Goal: Task Accomplishment & Management: Use online tool/utility

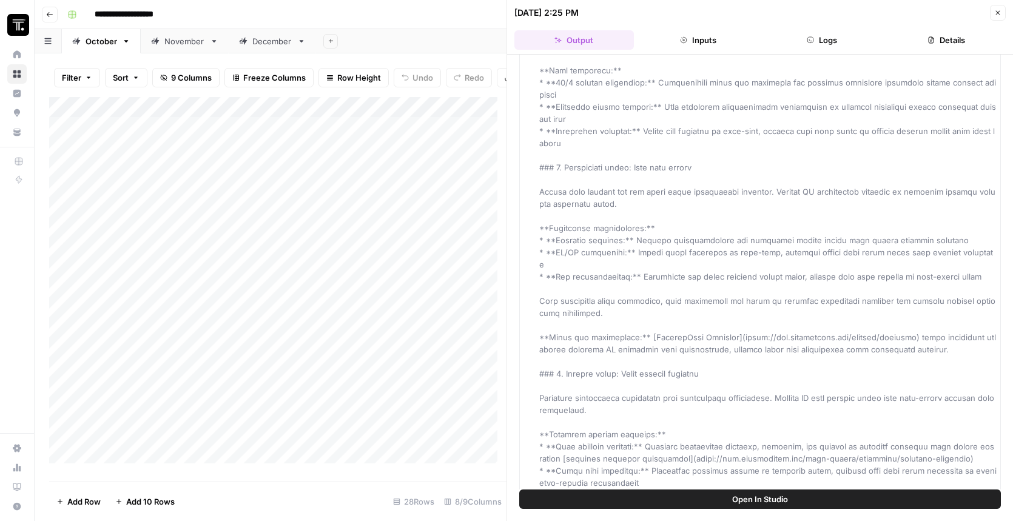
scroll to position [2, 0]
click at [998, 16] on button "Close" at bounding box center [998, 13] width 16 height 16
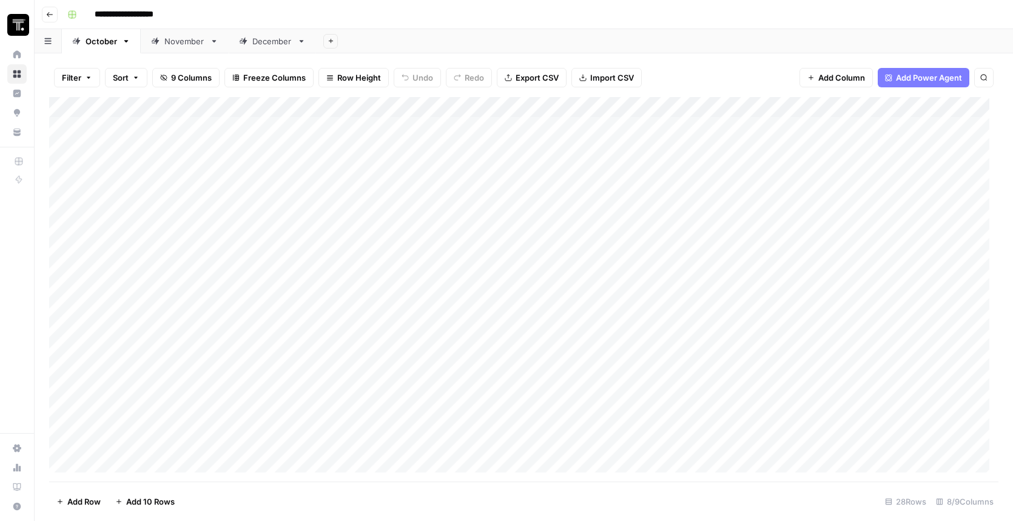
click at [377, 163] on div "Add Column" at bounding box center [523, 289] width 949 height 384
click at [250, 165] on div "Add Column" at bounding box center [523, 289] width 949 height 384
click at [241, 141] on div "Add Column" at bounding box center [523, 289] width 949 height 384
click at [235, 146] on div "Add Column" at bounding box center [523, 289] width 949 height 384
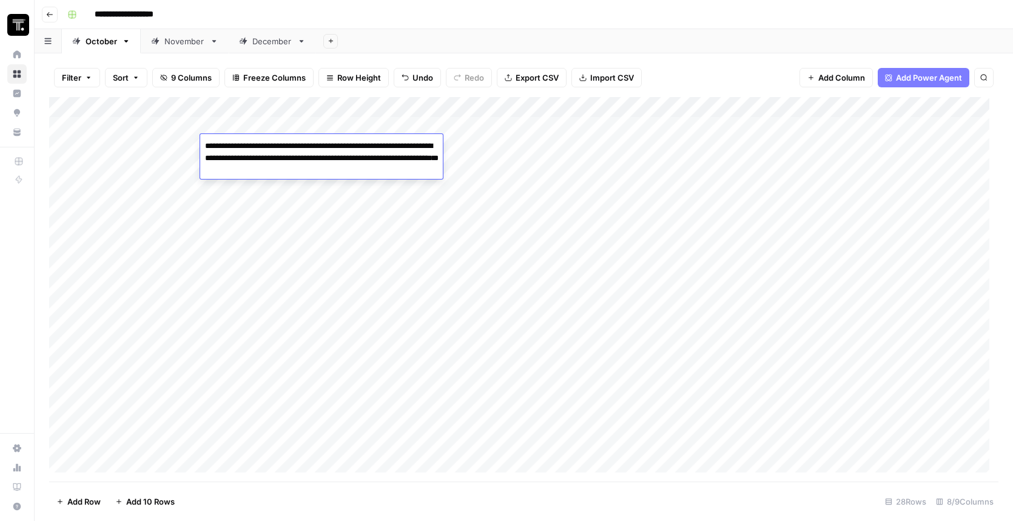
click at [235, 146] on textarea "**********" at bounding box center [321, 170] width 243 height 65
click at [270, 239] on div "Add Column" at bounding box center [523, 289] width 949 height 384
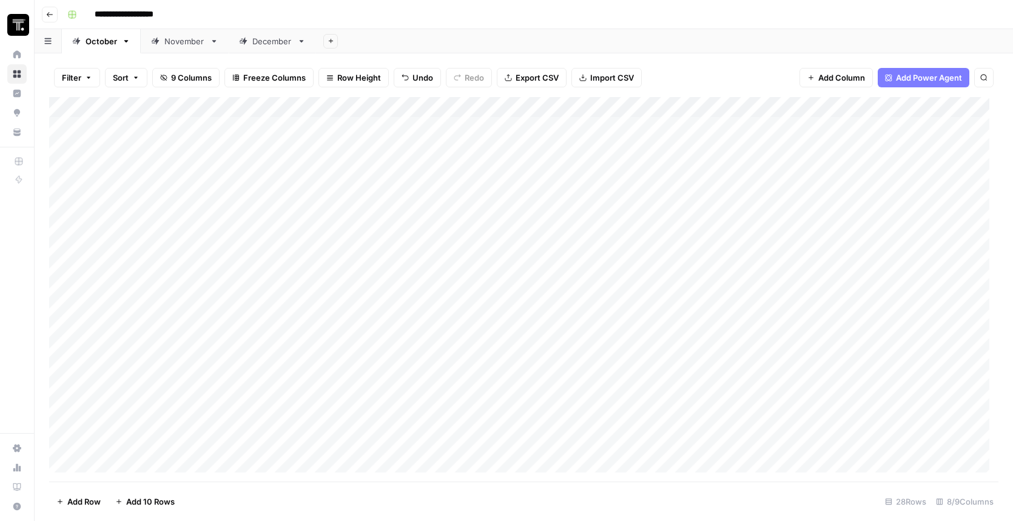
click at [250, 164] on div "Add Column" at bounding box center [523, 289] width 949 height 384
click at [256, 167] on div "Add Column" at bounding box center [523, 289] width 949 height 384
click at [256, 167] on textarea at bounding box center [297, 166] width 194 height 17
click at [203, 179] on textarea "**********" at bounding box center [297, 184] width 194 height 53
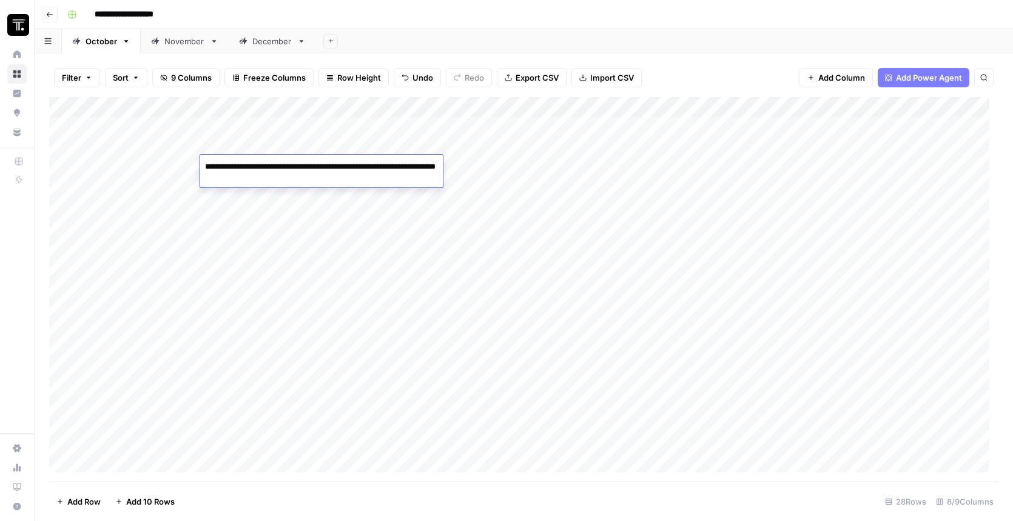
drag, startPoint x: 369, startPoint y: 167, endPoint x: 403, endPoint y: 166, distance: 34.6
click at [369, 167] on textarea "**********" at bounding box center [321, 184] width 243 height 53
click at [432, 165] on textarea "**********" at bounding box center [318, 178] width 237 height 41
type textarea "**********"
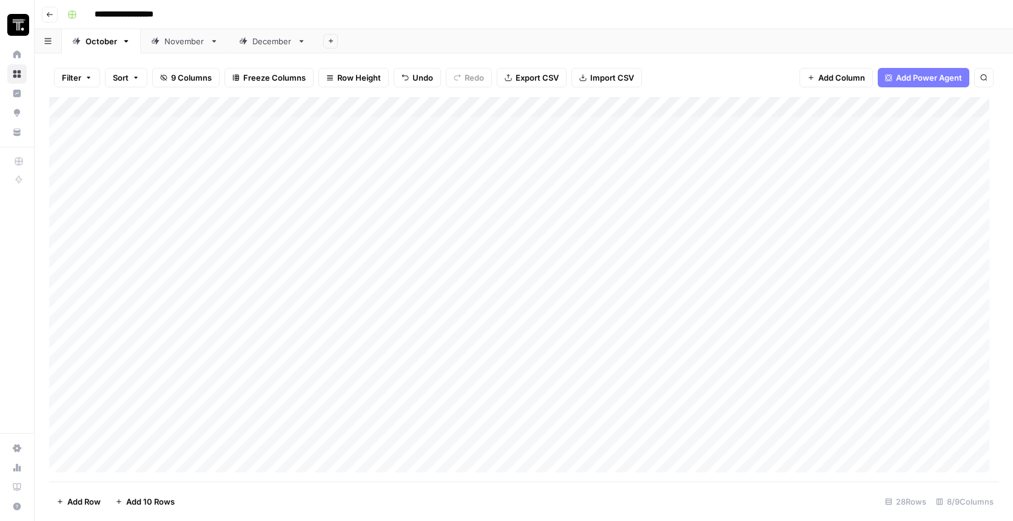
scroll to position [2, 0]
click at [714, 163] on div "Add Column" at bounding box center [523, 289] width 949 height 384
click at [474, 166] on div "Add Column" at bounding box center [523, 289] width 949 height 384
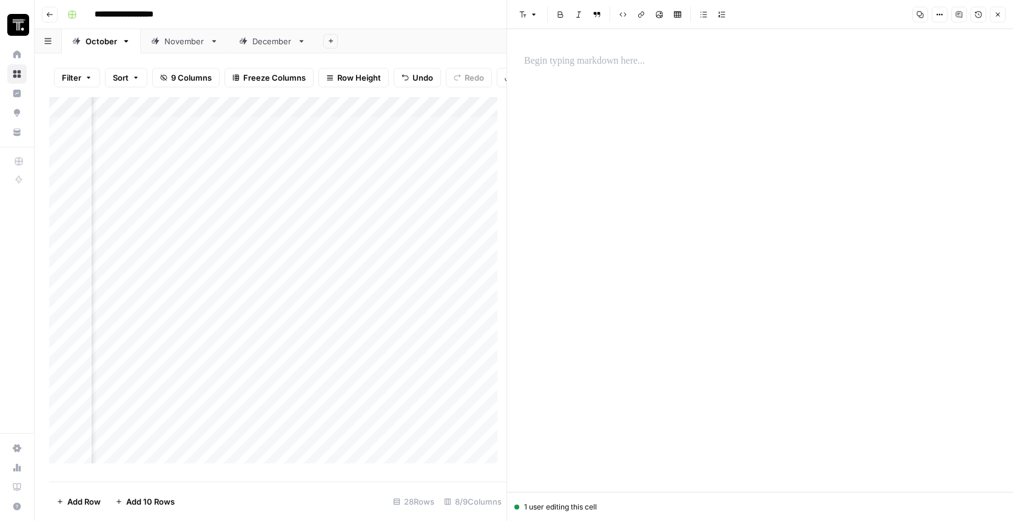
click at [600, 73] on div at bounding box center [760, 61] width 486 height 25
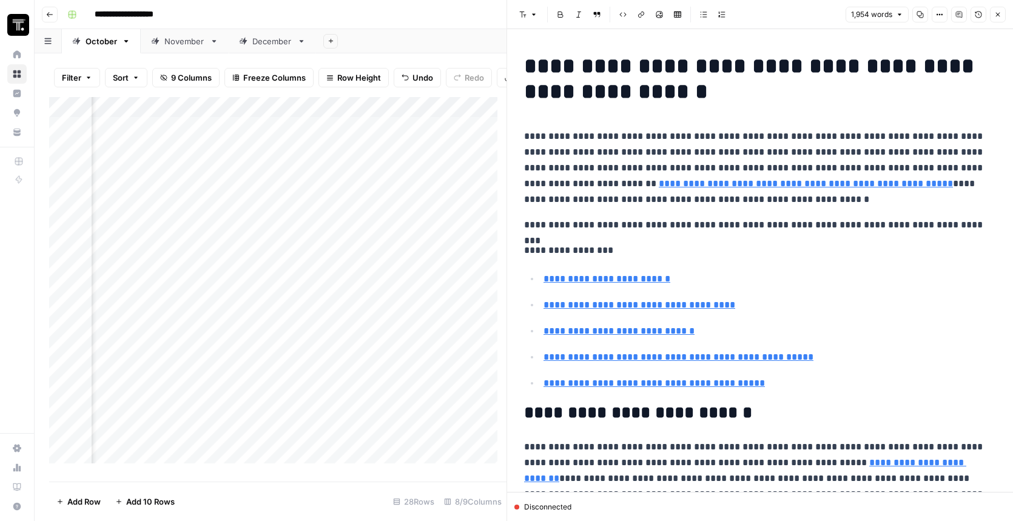
click at [999, 16] on icon "button" at bounding box center [997, 14] width 7 height 7
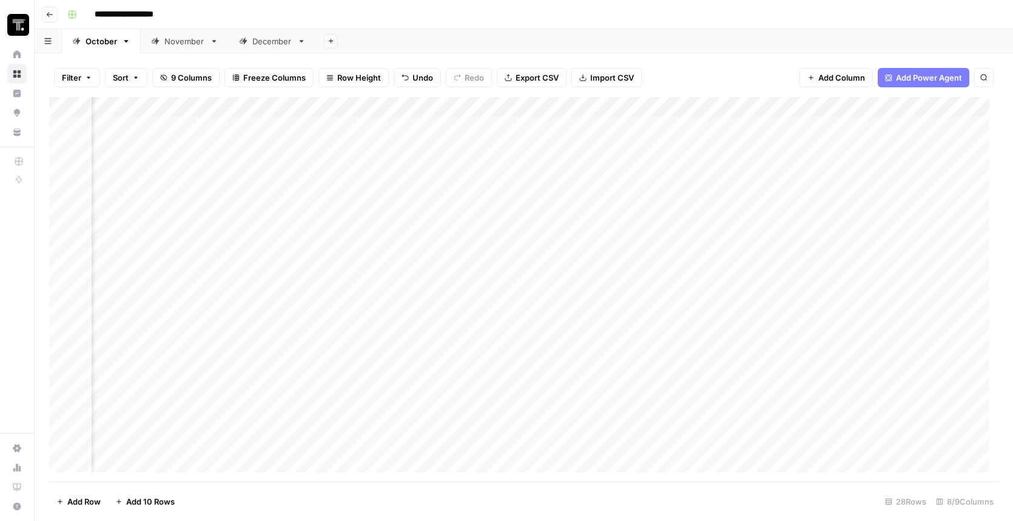
scroll to position [2, 118]
click at [794, 112] on div "Add Column" at bounding box center [523, 289] width 949 height 384
type input "WPromote - Optimize Article"
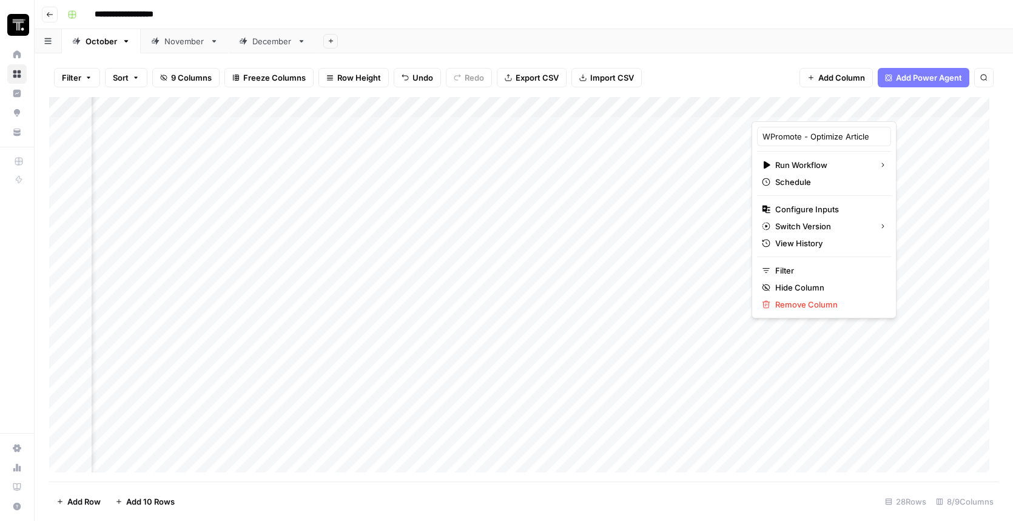
click at [950, 169] on div "Add Column" at bounding box center [523, 289] width 949 height 384
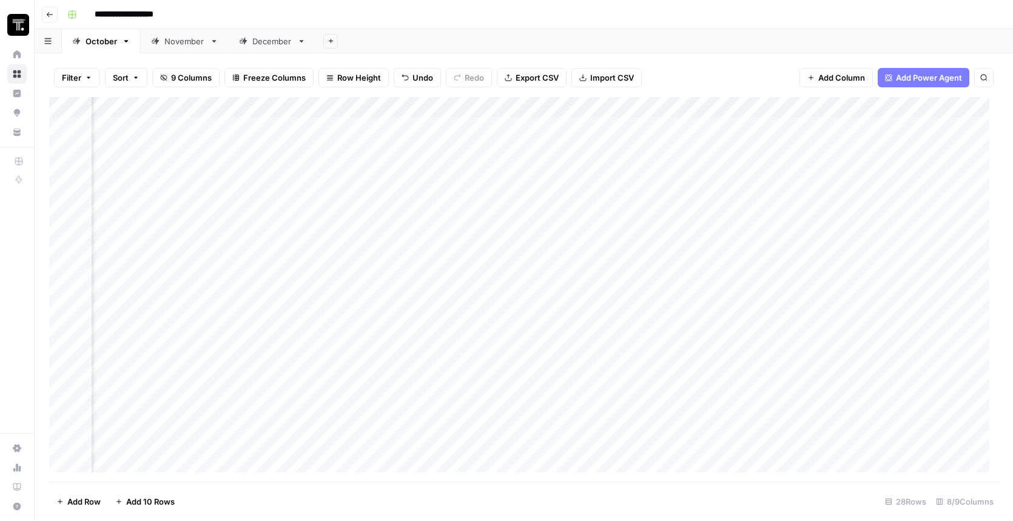
click at [133, 19] on input "**********" at bounding box center [138, 14] width 99 height 19
click at [692, 78] on div "Filter Sort 9 Columns Freeze Columns Row Height Undo Redo Export CSV Import CSV…" at bounding box center [523, 77] width 949 height 39
click at [761, 166] on div "Add Column" at bounding box center [523, 289] width 949 height 384
click at [774, 165] on div "Add Column" at bounding box center [523, 289] width 949 height 384
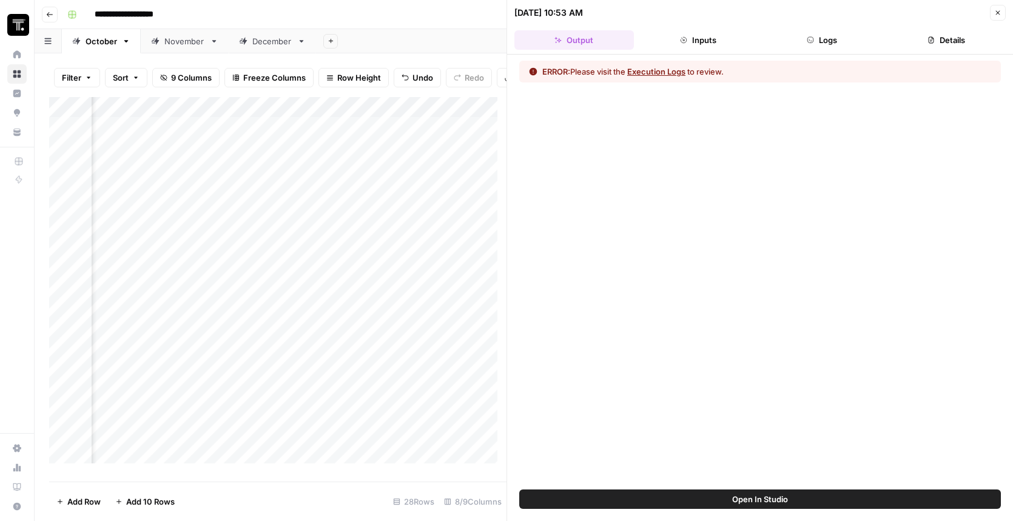
click at [825, 45] on button "Logs" at bounding box center [821, 39] width 119 height 19
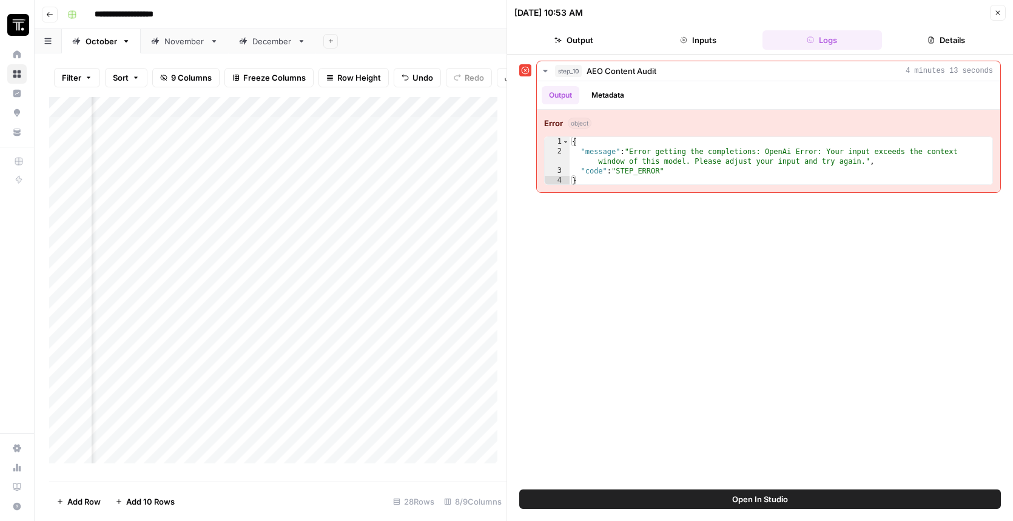
click at [588, 37] on button "Output" at bounding box center [573, 39] width 119 height 19
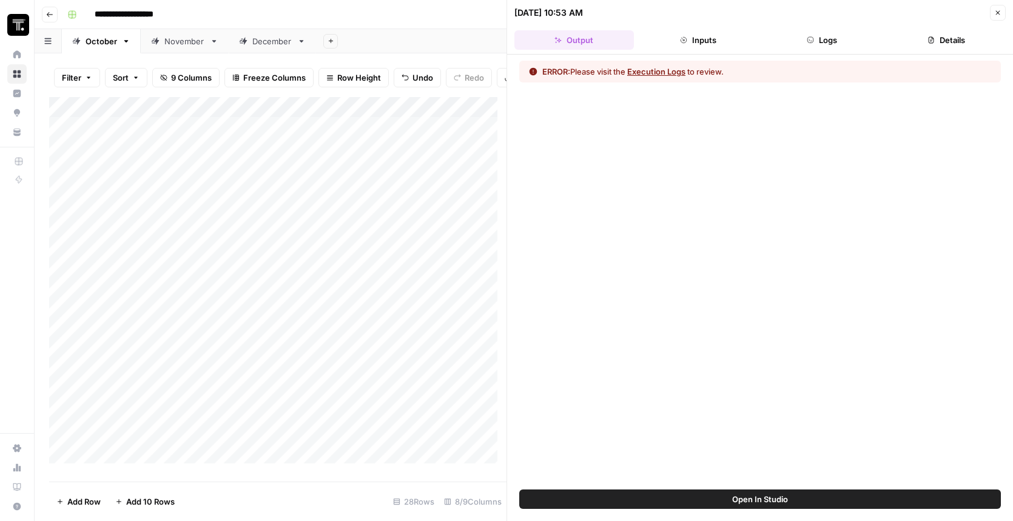
scroll to position [2, 0]
click at [808, 40] on icon "button" at bounding box center [810, 39] width 7 height 7
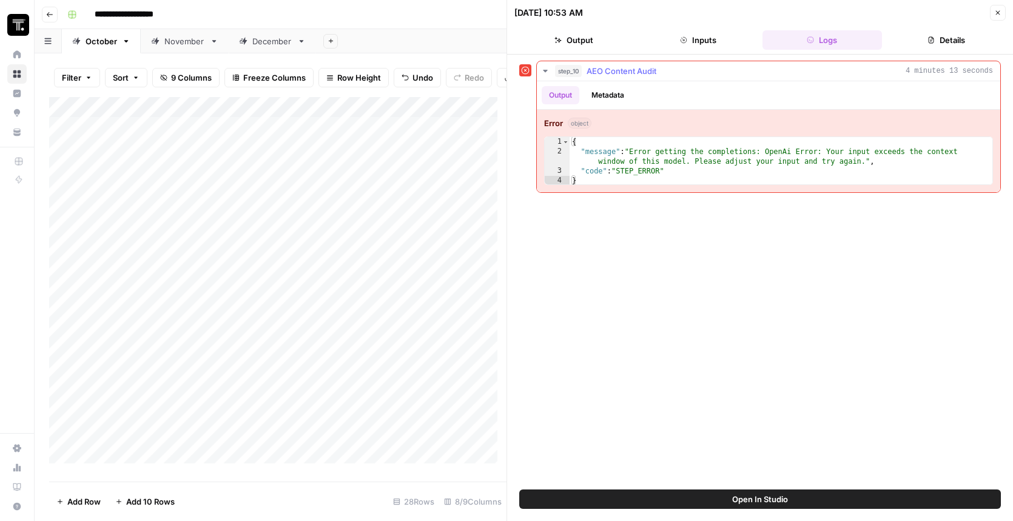
type textarea "**********"
click at [795, 172] on div "{ "message" : "Error getting the completions: OpenAi Error: Your input exceeds …" at bounding box center [780, 171] width 423 height 68
click at [610, 97] on button "Metadata" at bounding box center [607, 95] width 47 height 18
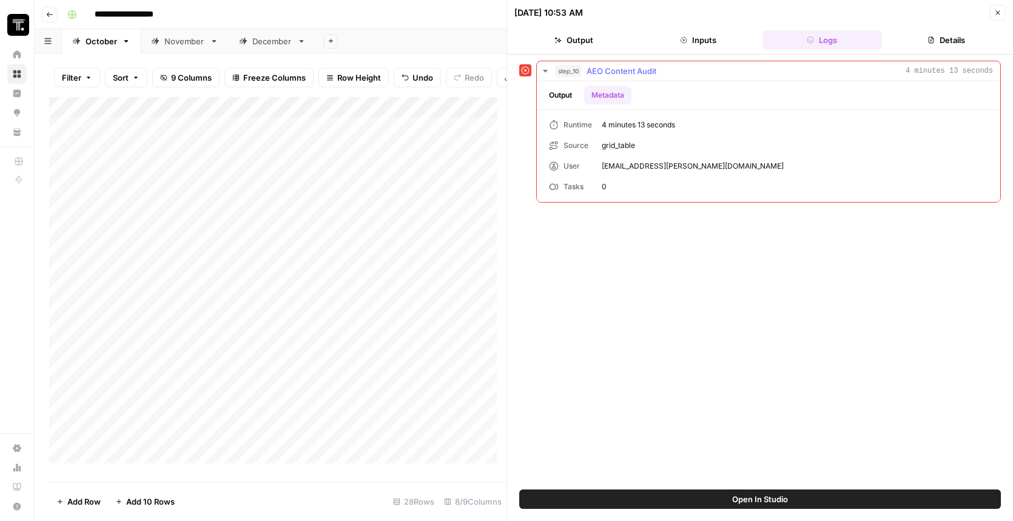
click at [560, 95] on button "Output" at bounding box center [561, 95] width 38 height 18
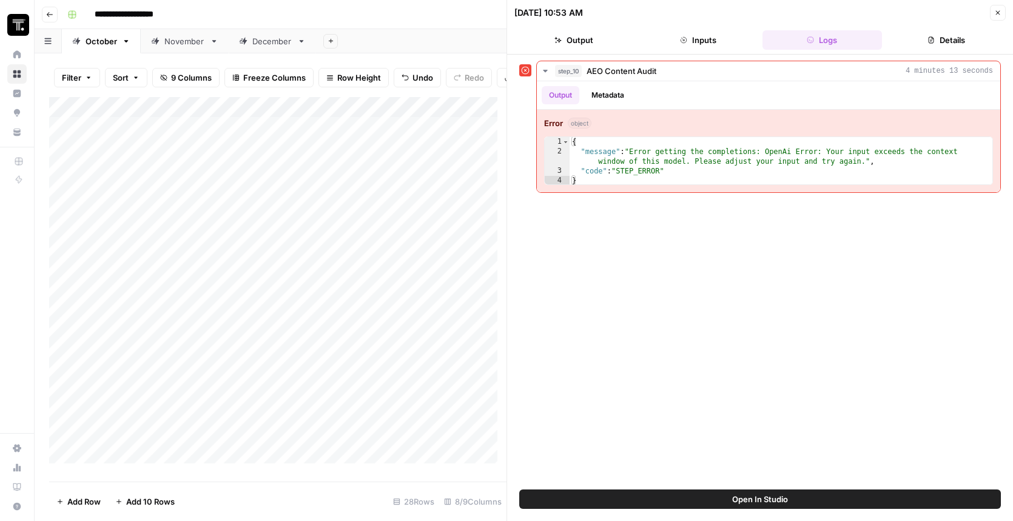
click at [799, 508] on button "Open In Studio" at bounding box center [759, 498] width 481 height 19
click at [700, 44] on button "Inputs" at bounding box center [698, 39] width 119 height 19
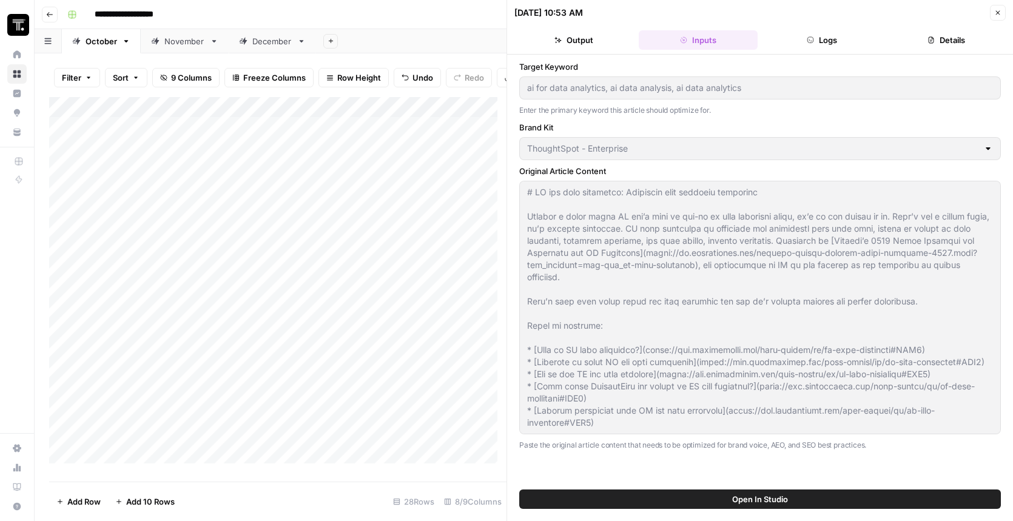
click at [714, 41] on button "Inputs" at bounding box center [698, 39] width 119 height 19
type input "ai for data analytics, ai data analysis, ai data analytics"
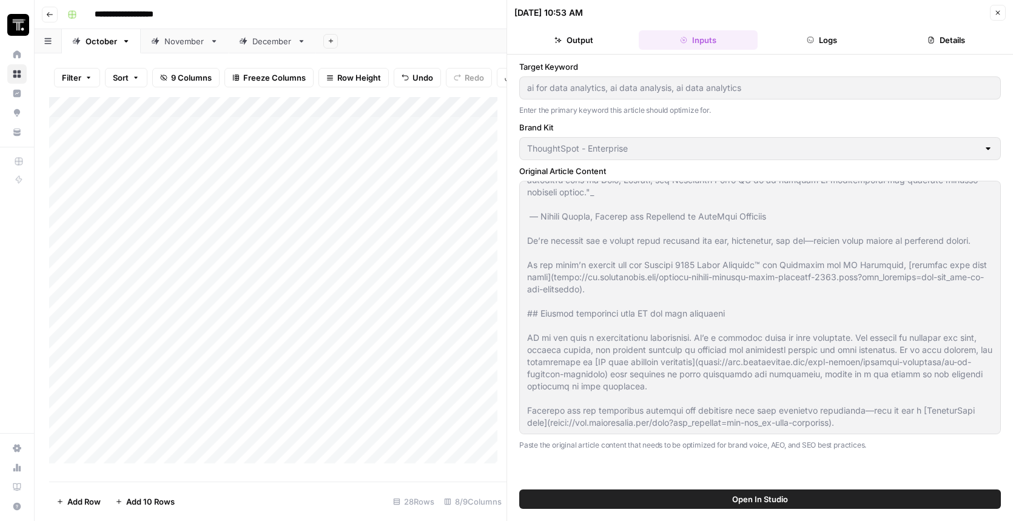
scroll to position [365270, 0]
click at [997, 10] on icon "button" at bounding box center [997, 12] width 7 height 7
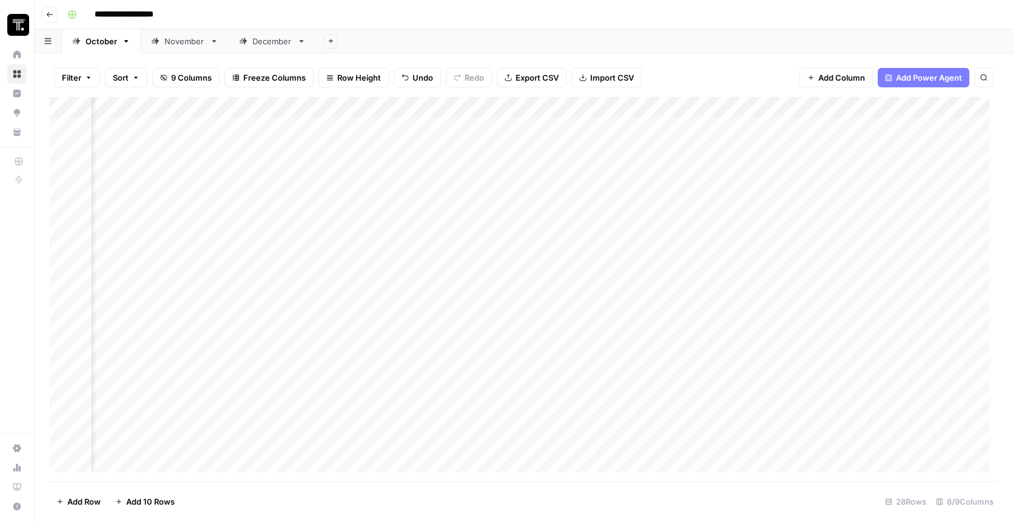
scroll to position [2, 238]
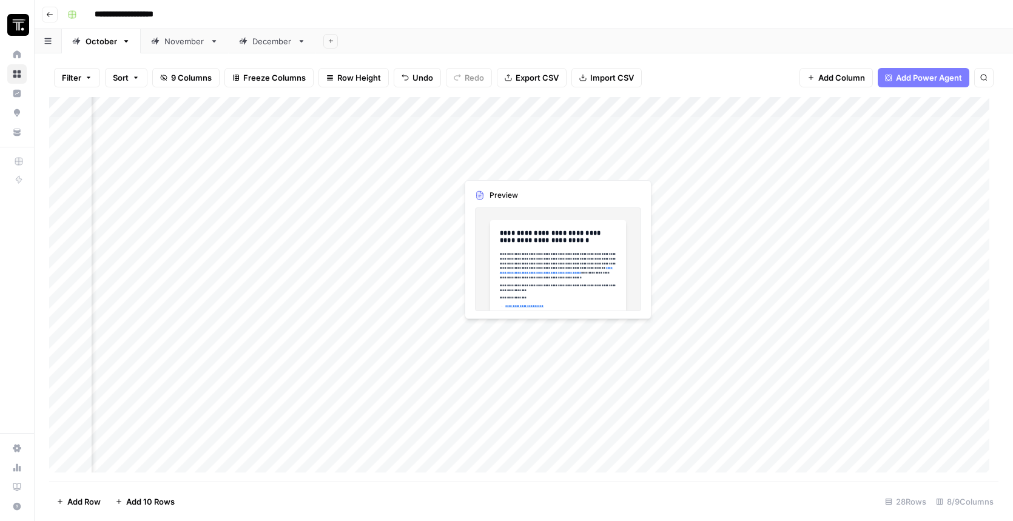
click at [574, 169] on div "Add Column" at bounding box center [523, 289] width 949 height 384
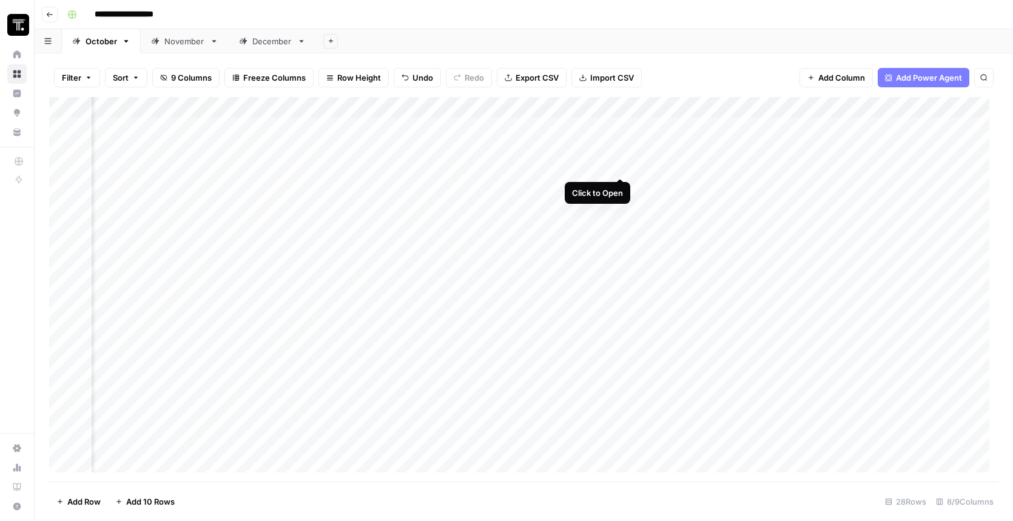
click at [622, 164] on div "Add Column" at bounding box center [523, 289] width 949 height 384
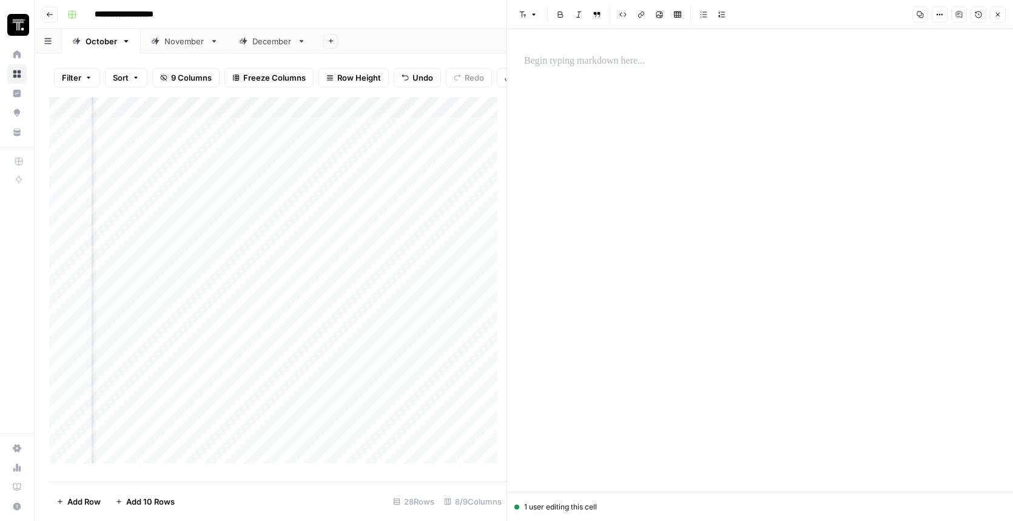
click at [609, 52] on div at bounding box center [760, 61] width 486 height 25
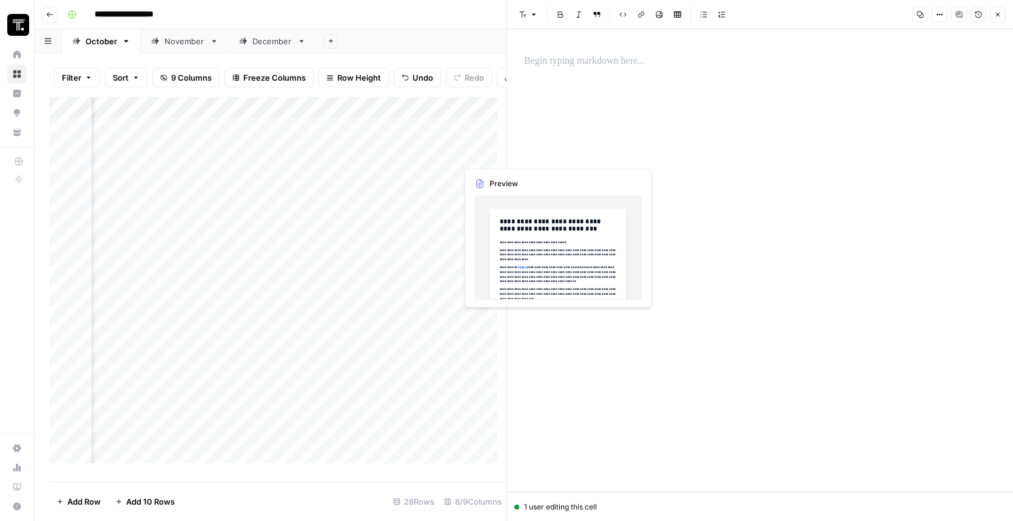
click at [478, 155] on div "Add Column" at bounding box center [277, 284] width 457 height 375
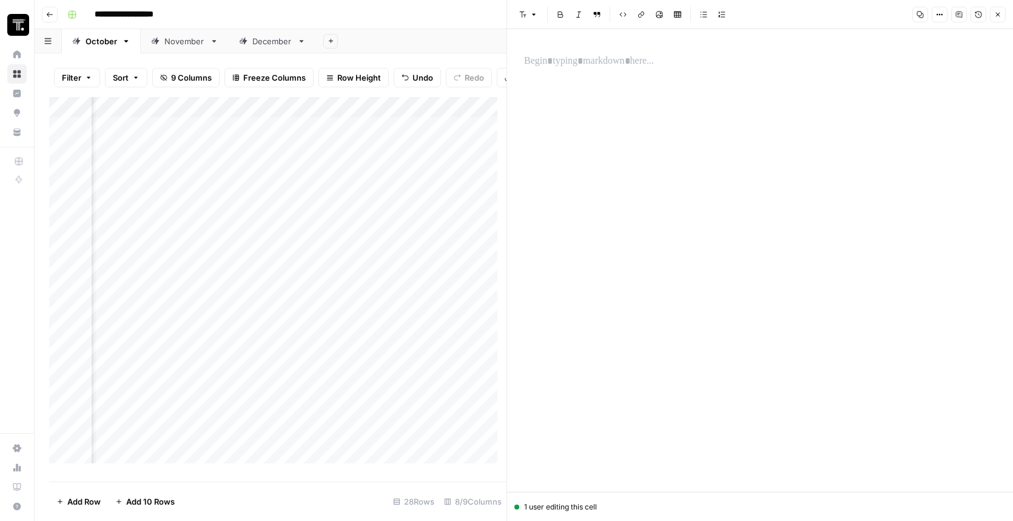
click at [1003, 13] on button "Close" at bounding box center [998, 15] width 16 height 16
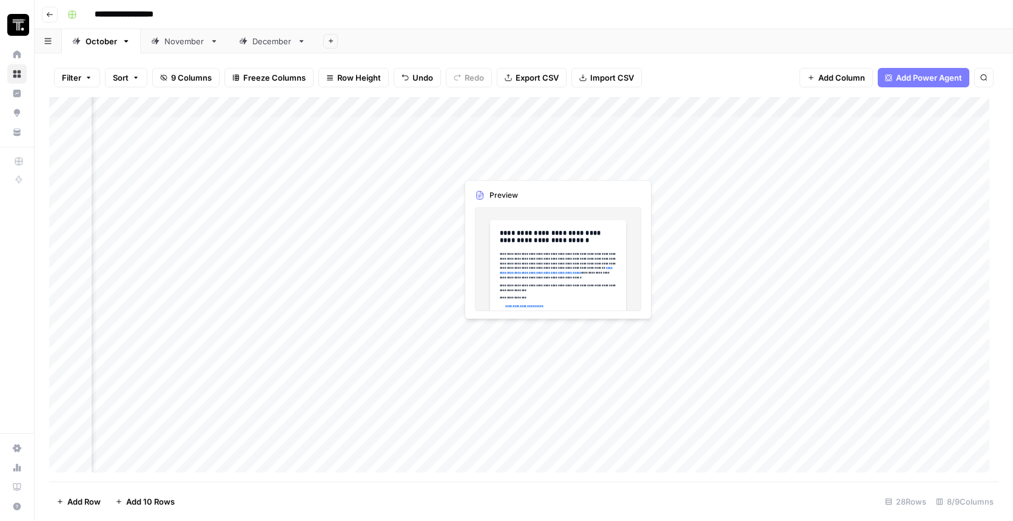
click at [579, 164] on div "Add Column" at bounding box center [523, 289] width 949 height 384
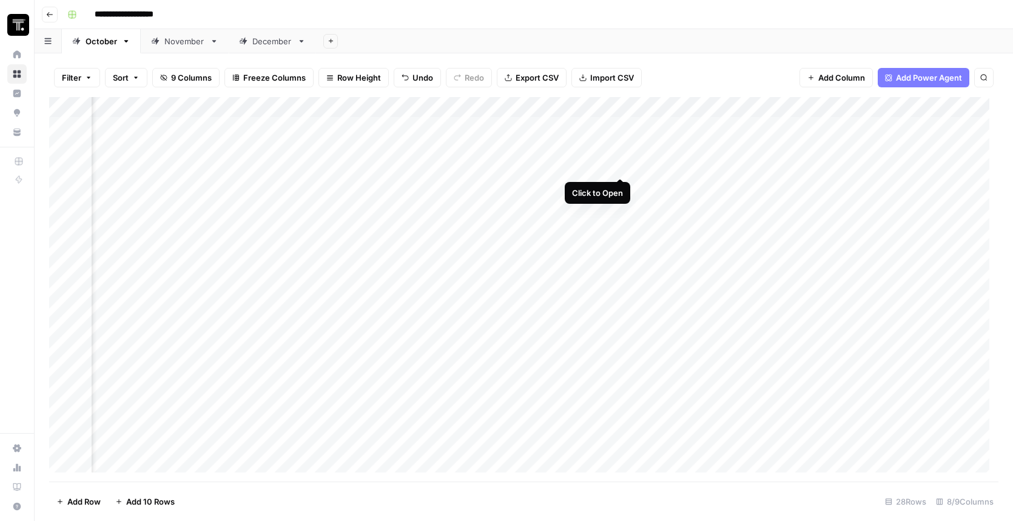
click at [619, 165] on div "Add Column" at bounding box center [523, 289] width 949 height 384
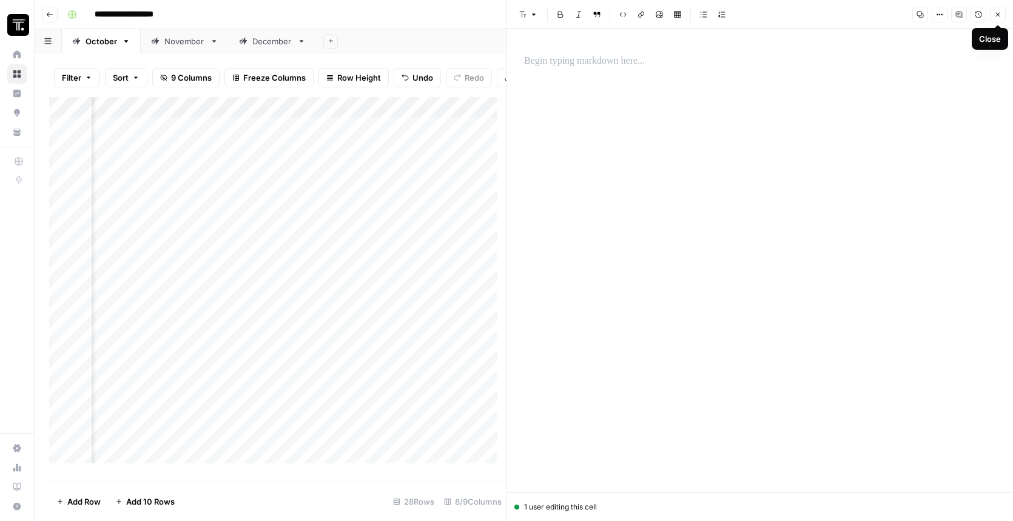
click at [996, 16] on icon "button" at bounding box center [997, 14] width 7 height 7
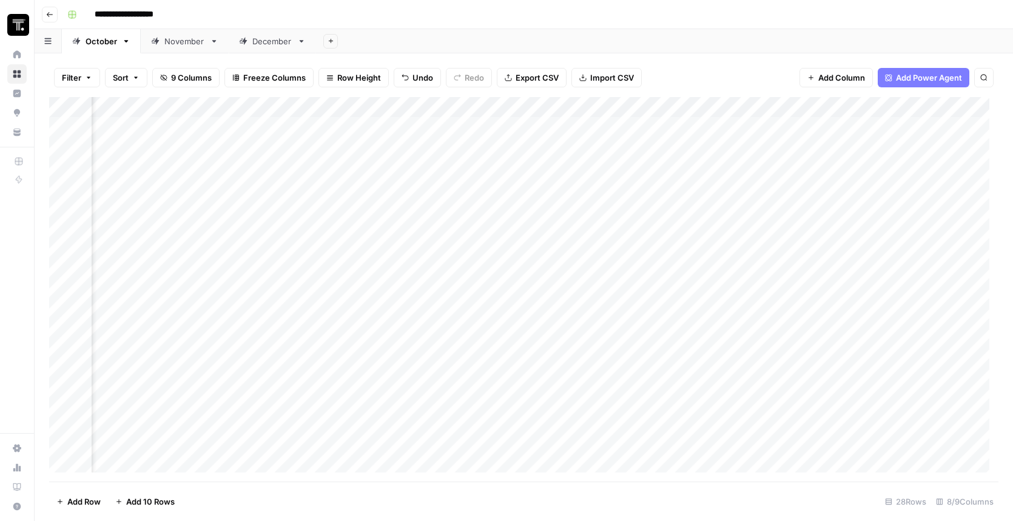
scroll to position [0, 238]
click at [771, 171] on div "Add Column" at bounding box center [523, 289] width 949 height 384
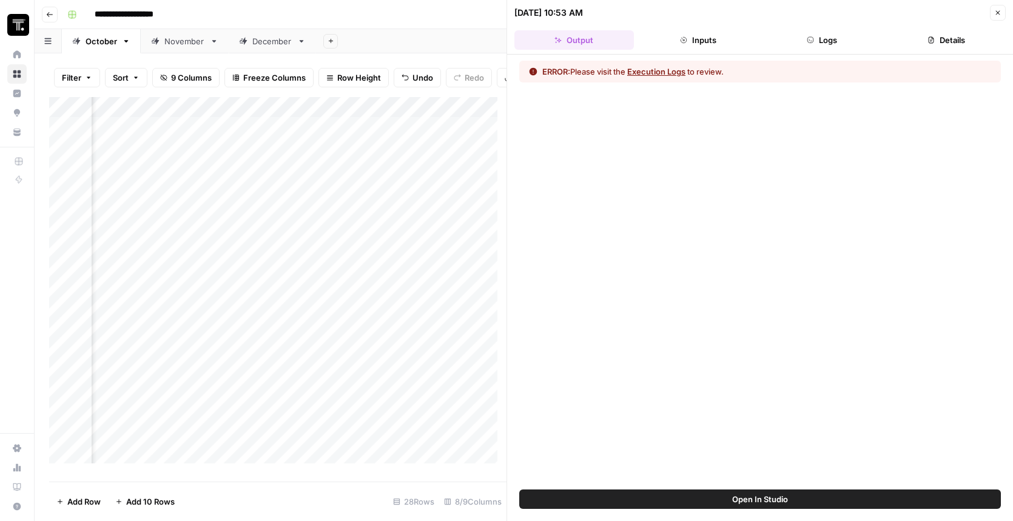
drag, startPoint x: 716, startPoint y: 46, endPoint x: 995, endPoint y: 5, distance: 281.3
click at [716, 45] on button "Inputs" at bounding box center [698, 39] width 119 height 19
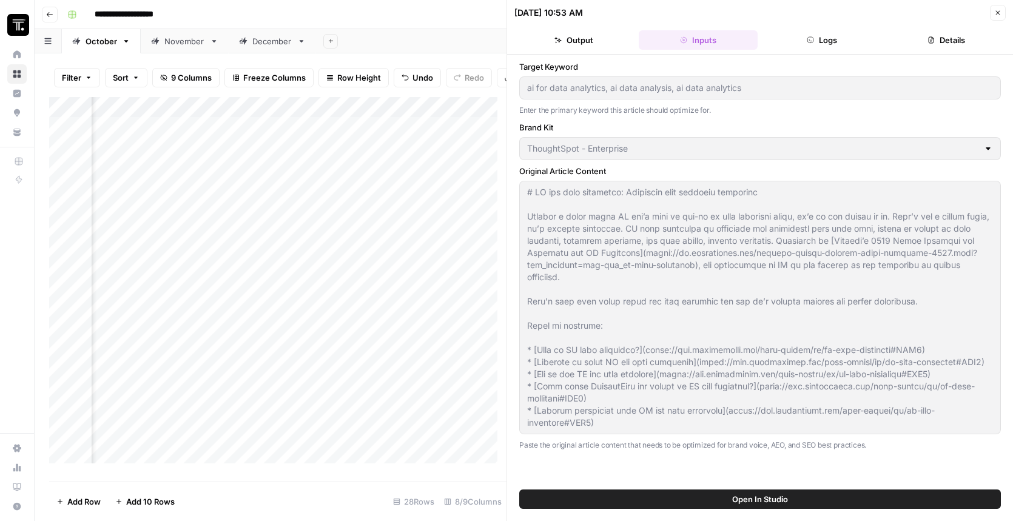
click at [996, 13] on icon "button" at bounding box center [997, 12] width 7 height 7
type input "ai for data analytics, ai data analysis, ai data analytics"
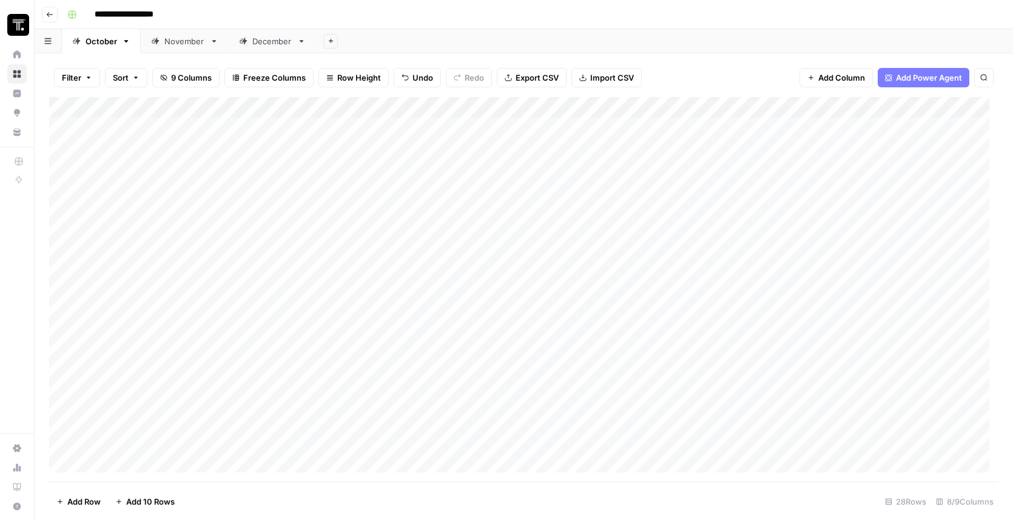
click at [249, 164] on div "Add Column" at bounding box center [523, 289] width 949 height 384
click at [933, 168] on div "Add Column" at bounding box center [523, 289] width 949 height 384
click at [835, 108] on div "Add Column" at bounding box center [523, 289] width 949 height 384
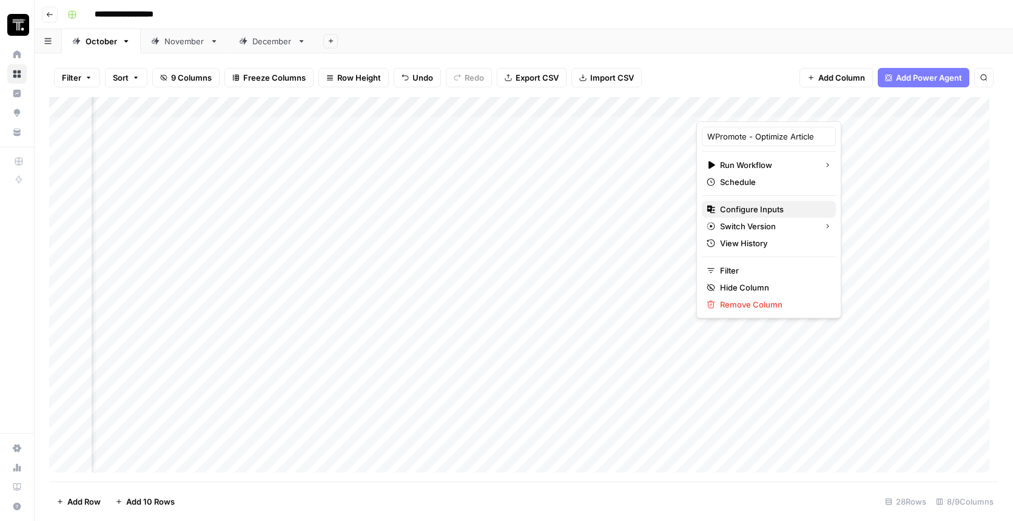
click at [780, 207] on span "Configure Inputs" at bounding box center [773, 209] width 106 height 12
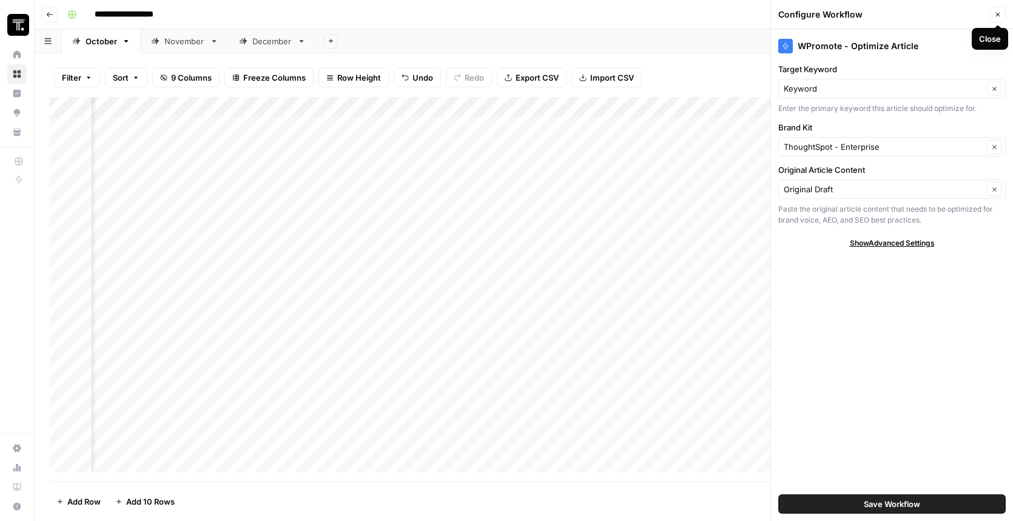
click at [993, 13] on button "Close" at bounding box center [998, 15] width 16 height 16
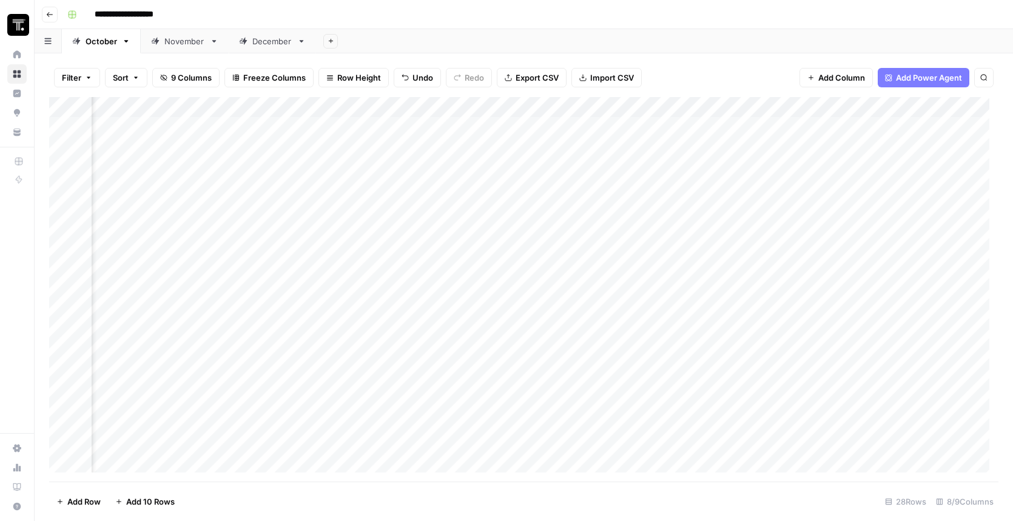
scroll to position [0, 0]
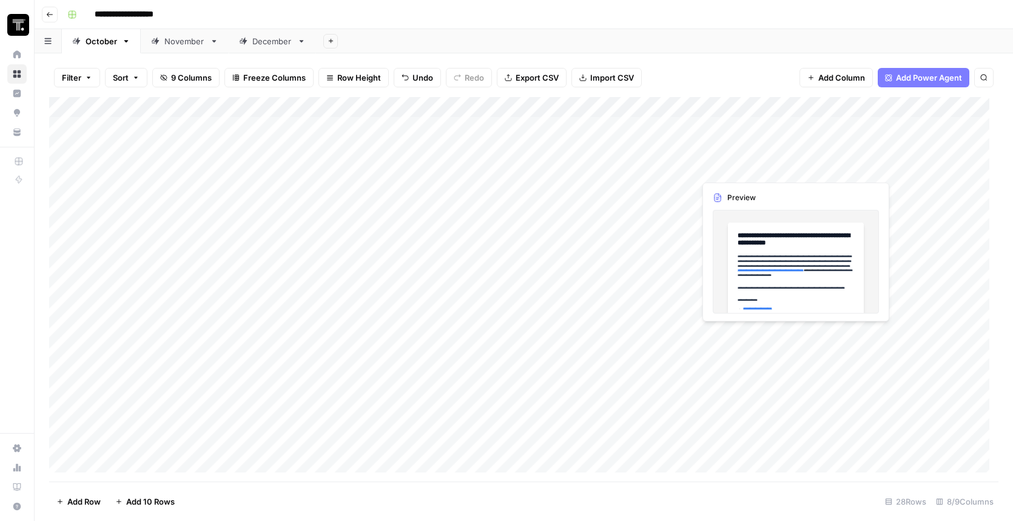
click at [739, 172] on div "Add Column" at bounding box center [523, 289] width 949 height 384
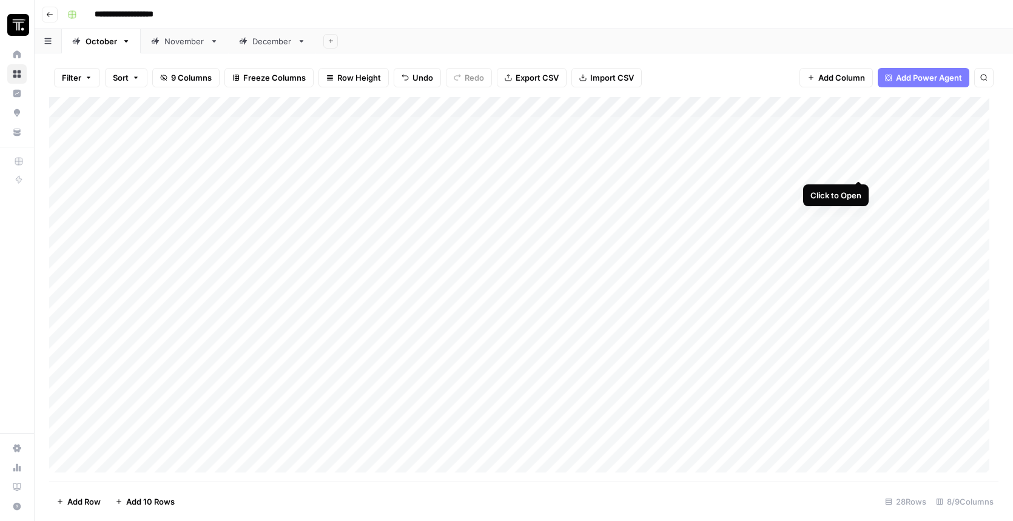
click at [861, 169] on div "Add Column" at bounding box center [523, 289] width 949 height 384
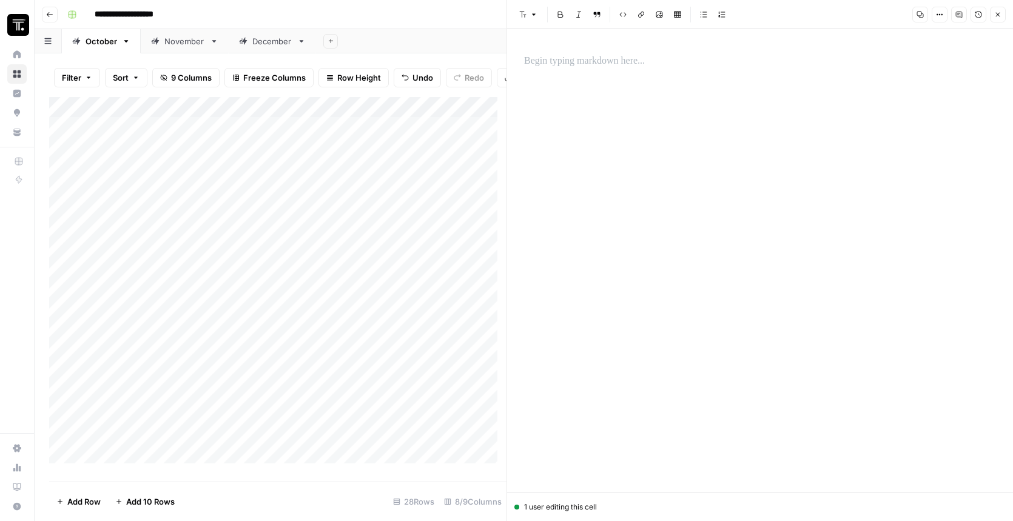
click at [719, 66] on p at bounding box center [760, 61] width 472 height 16
click at [976, 17] on icon "button" at bounding box center [978, 15] width 7 height 7
click at [875, 90] on span "Oct 14, 2025 10:51 AM" at bounding box center [858, 89] width 58 height 11
click at [999, 45] on icon "button" at bounding box center [997, 43] width 7 height 7
click at [1000, 16] on icon "button" at bounding box center [997, 14] width 7 height 7
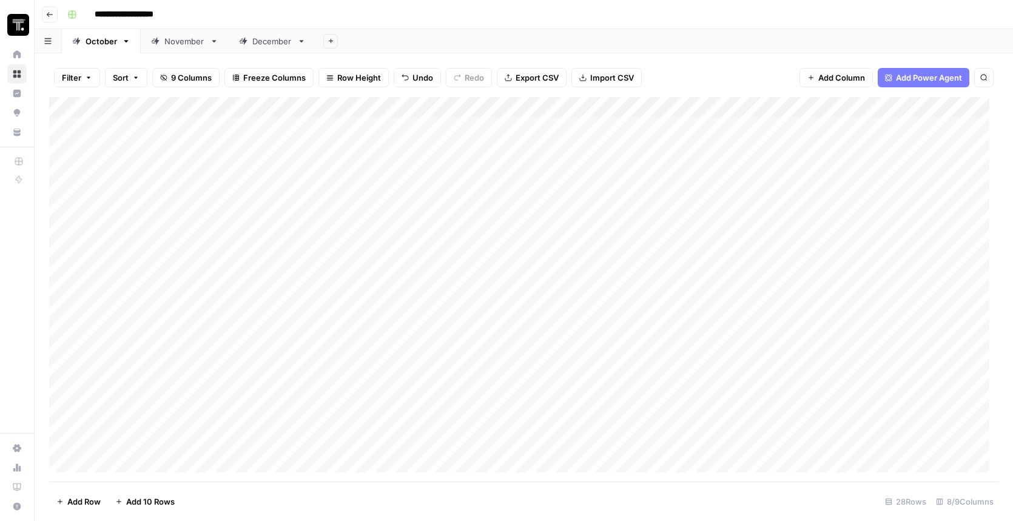
click at [909, 169] on div "Add Column" at bounding box center [523, 289] width 949 height 384
click at [767, 167] on div "Add Column" at bounding box center [523, 289] width 949 height 384
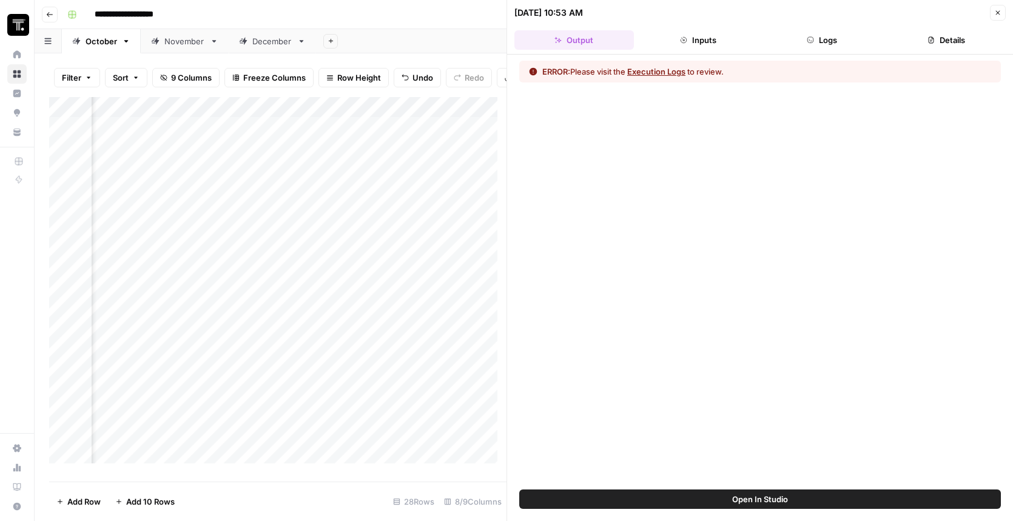
click at [821, 39] on button "Logs" at bounding box center [821, 39] width 119 height 19
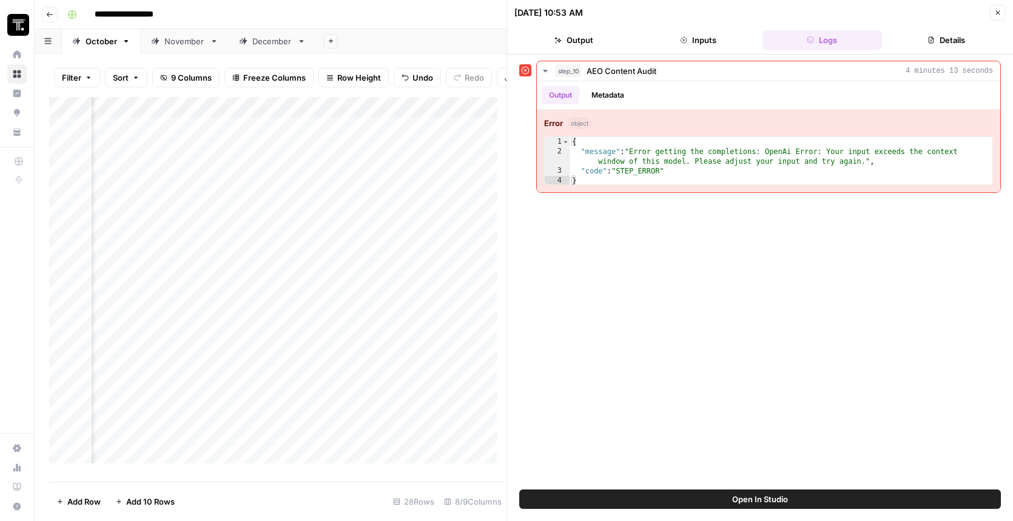
click at [697, 38] on button "Inputs" at bounding box center [698, 39] width 119 height 19
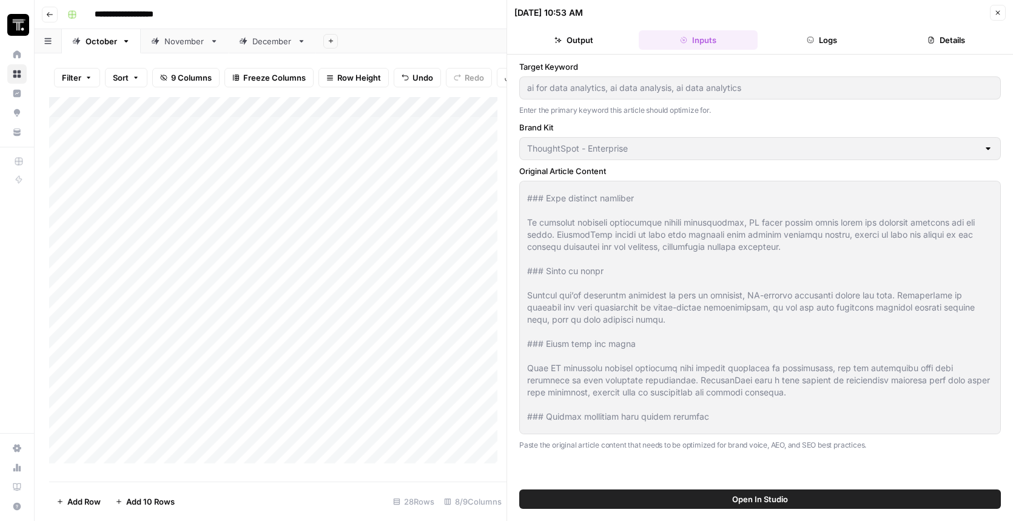
click at [996, 11] on icon "button" at bounding box center [998, 13] width 4 height 4
type input "ai for data analytics, ai data analysis, ai data analytics"
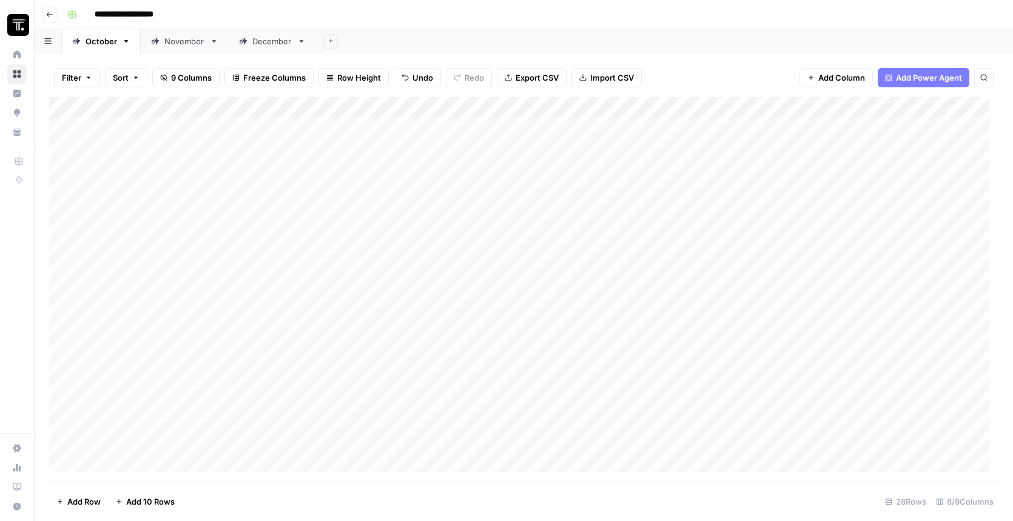
click at [252, 167] on div "Add Column" at bounding box center [523, 289] width 949 height 384
click at [253, 167] on div "Add Column" at bounding box center [523, 289] width 949 height 384
click at [253, 167] on textarea "**********" at bounding box center [304, 181] width 209 height 41
click at [267, 209] on div "Add Column" at bounding box center [523, 289] width 949 height 384
click at [260, 188] on div "Add Column" at bounding box center [523, 289] width 949 height 384
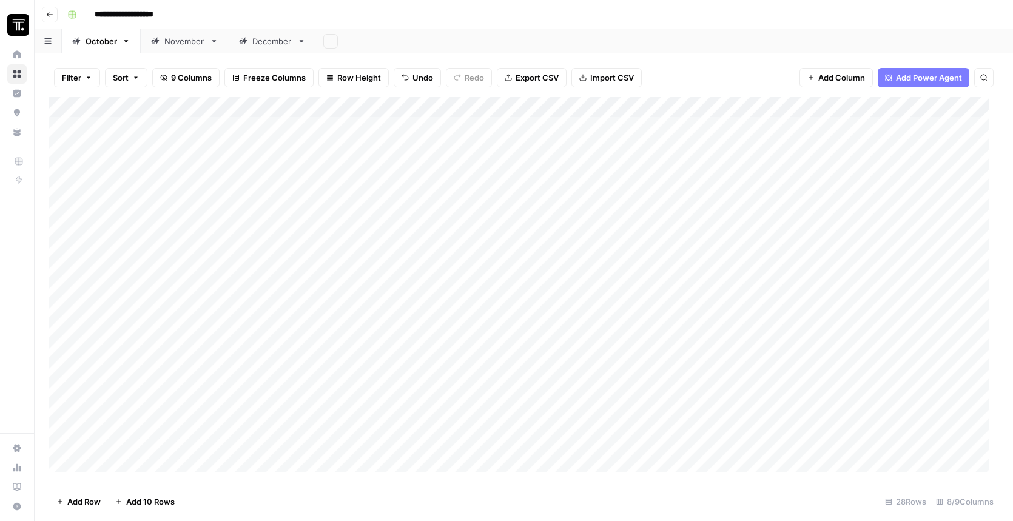
click at [260, 188] on div "Add Column" at bounding box center [523, 289] width 949 height 384
type textarea "**********"
click at [461, 262] on div "Add Column" at bounding box center [523, 289] width 949 height 384
click at [435, 167] on div "Add Column" at bounding box center [523, 289] width 949 height 384
click at [441, 167] on div "Add Column" at bounding box center [523, 289] width 949 height 384
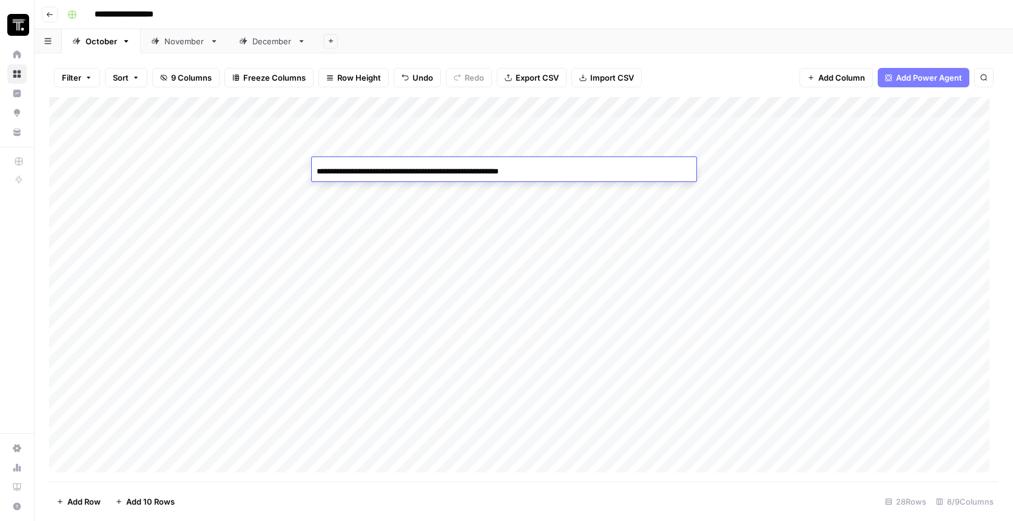
click at [441, 167] on input "**********" at bounding box center [414, 171] width 194 height 15
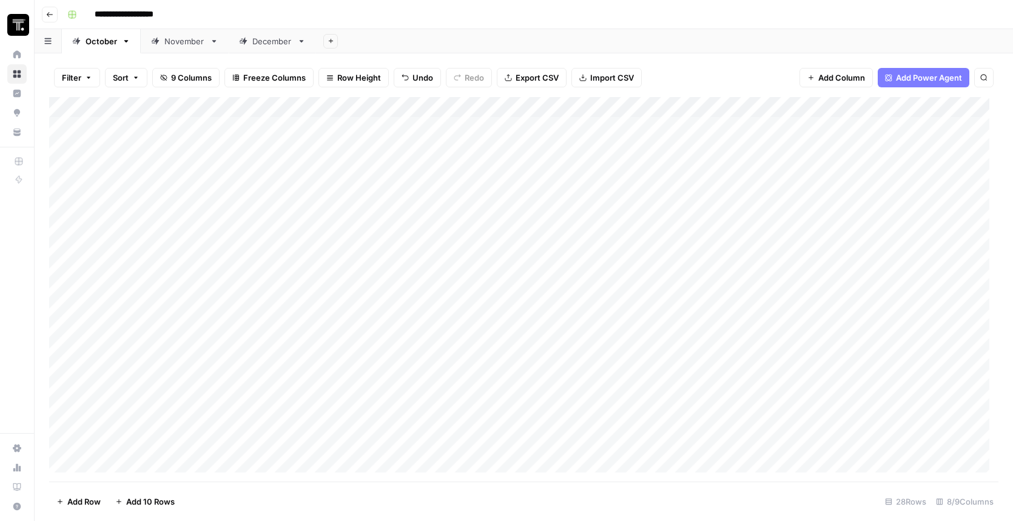
click at [466, 187] on div "Add Column" at bounding box center [523, 289] width 949 height 384
click at [464, 189] on div "Add Column" at bounding box center [523, 289] width 949 height 384
click at [464, 189] on input at bounding box center [414, 192] width 194 height 15
type input "**********"
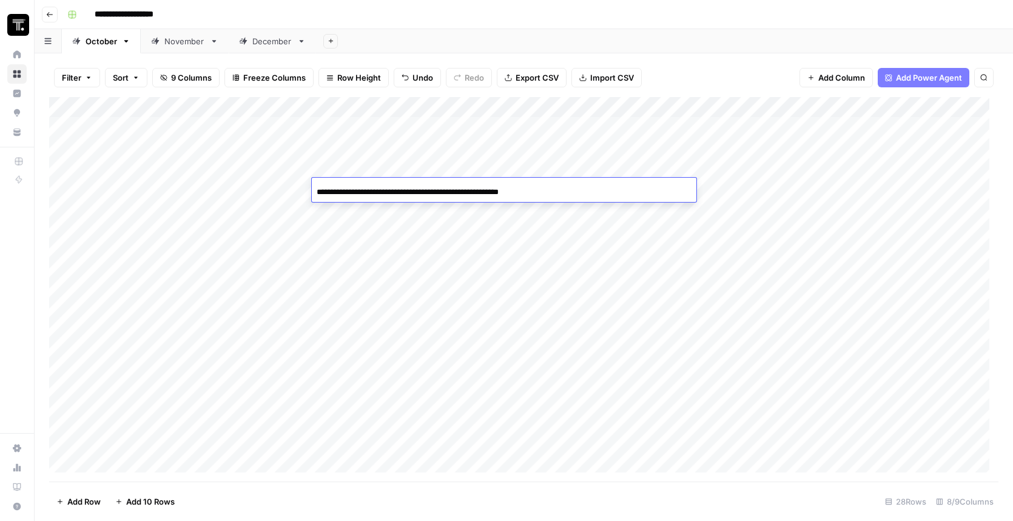
click at [716, 194] on div "Add Column" at bounding box center [523, 289] width 949 height 384
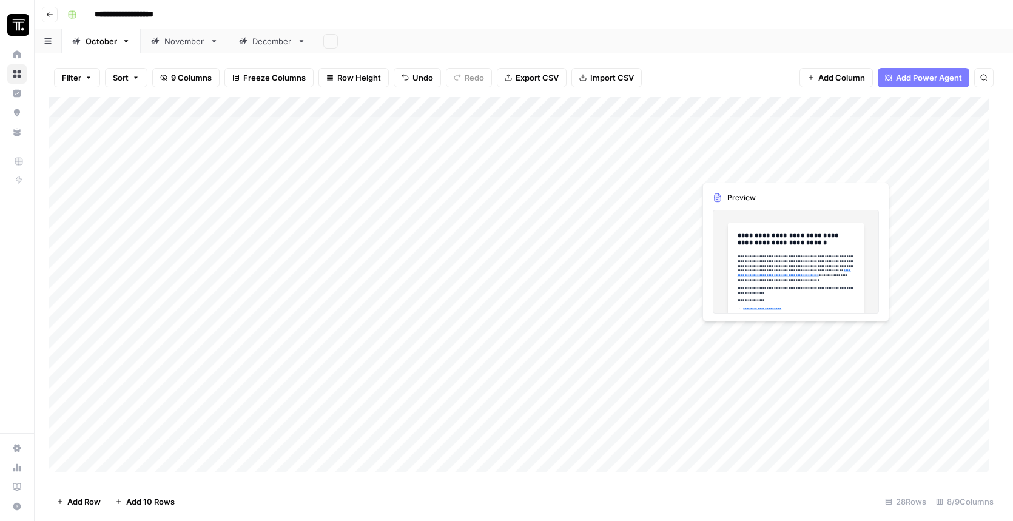
click at [730, 169] on div "Add Column" at bounding box center [523, 289] width 949 height 384
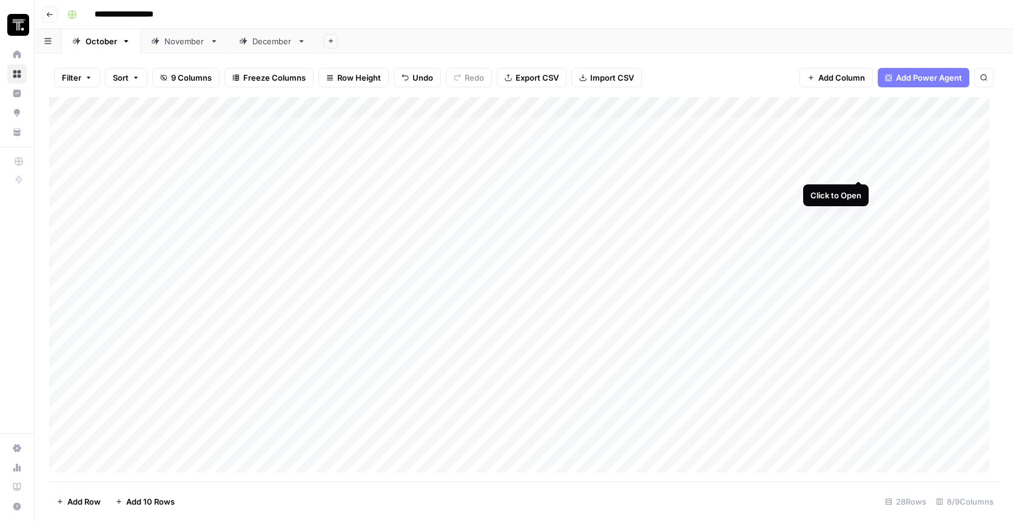
click at [861, 170] on div "Add Column" at bounding box center [523, 289] width 949 height 384
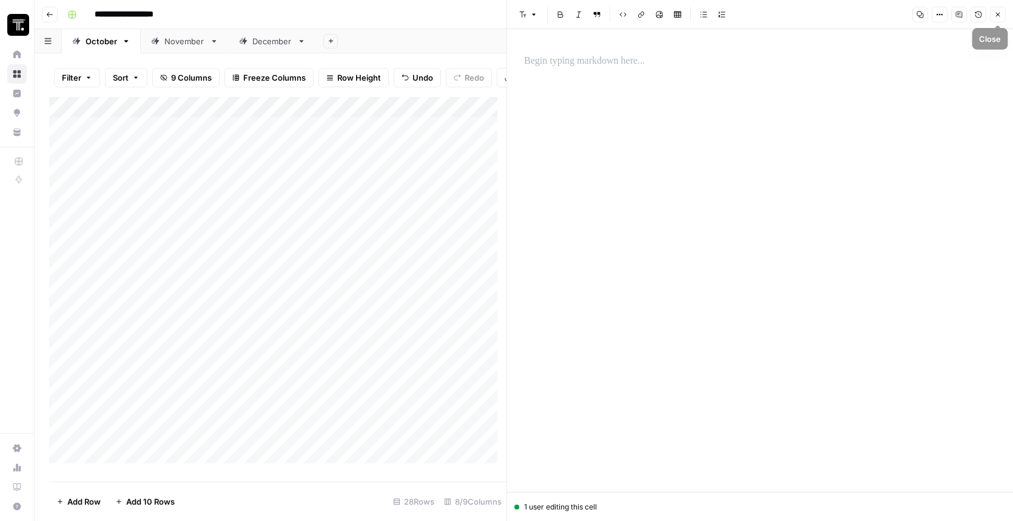
click at [996, 14] on icon "button" at bounding box center [997, 14] width 7 height 7
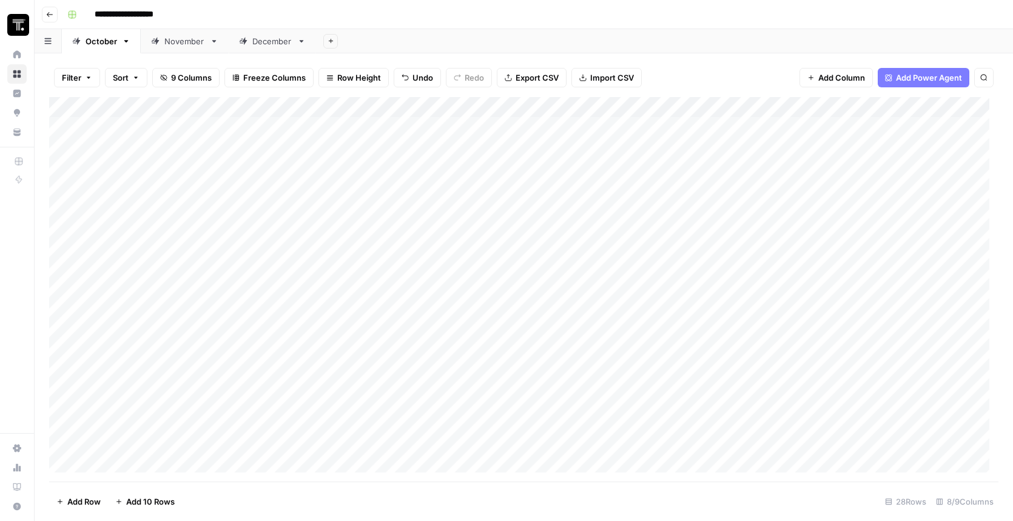
click at [734, 187] on div "Add Column" at bounding box center [523, 289] width 949 height 384
click at [732, 192] on div "Add Column" at bounding box center [523, 289] width 949 height 384
click at [732, 192] on div at bounding box center [782, 189] width 176 height 22
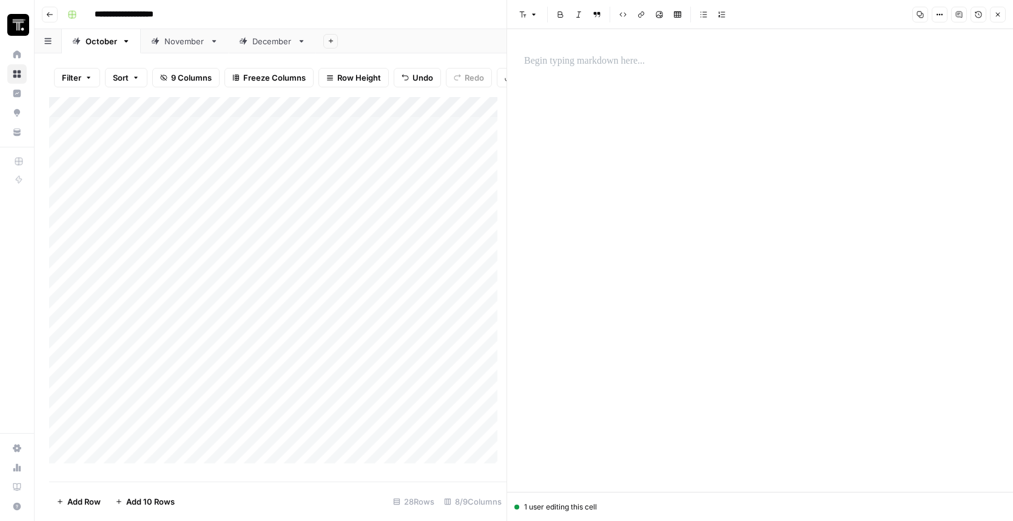
click at [999, 13] on icon "button" at bounding box center [997, 14] width 7 height 7
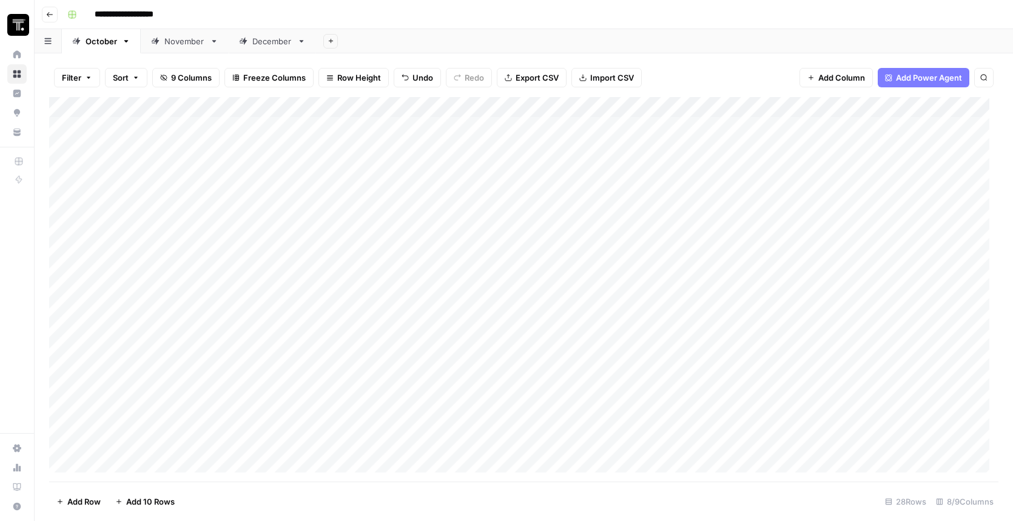
click at [854, 189] on div "Add Column" at bounding box center [523, 289] width 949 height 384
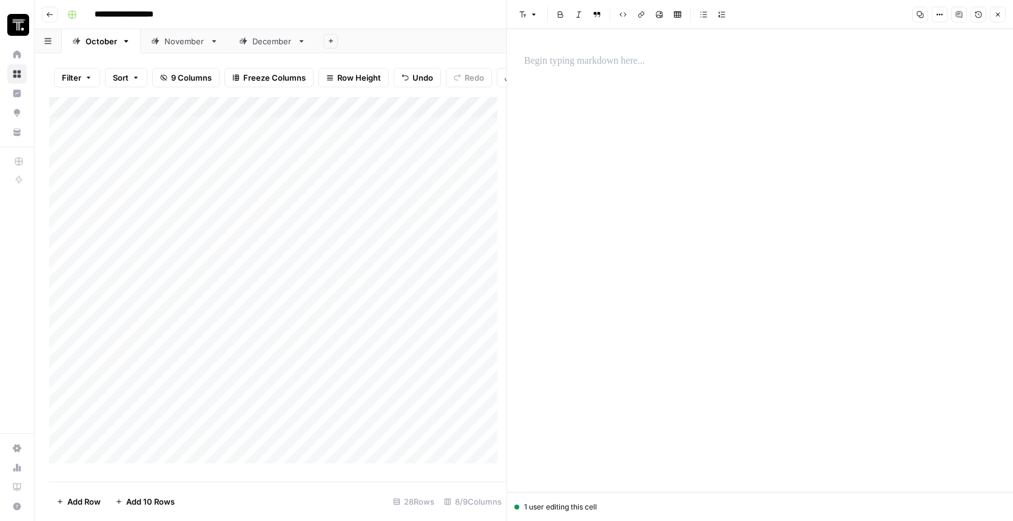
click at [596, 84] on div at bounding box center [760, 260] width 486 height 463
click at [585, 61] on p at bounding box center [760, 61] width 472 height 16
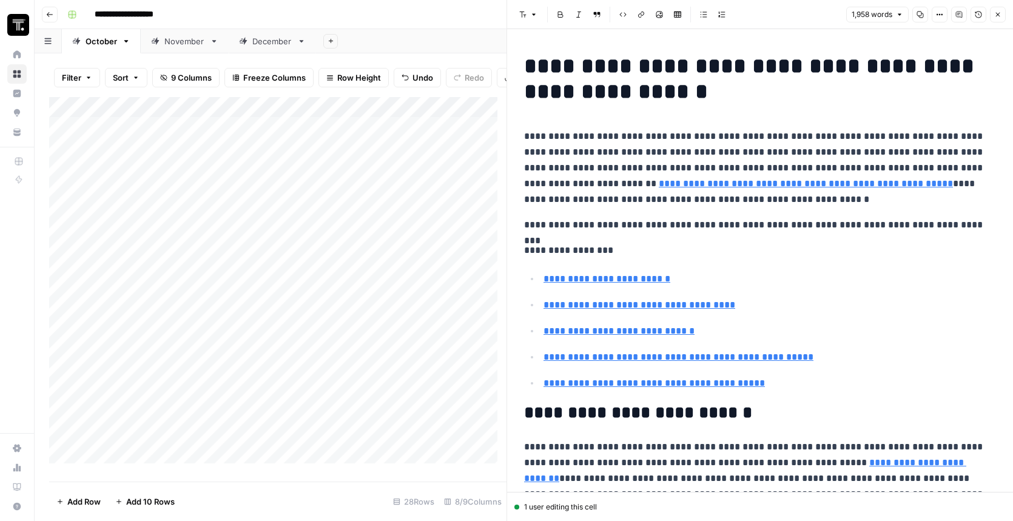
click at [998, 18] on icon "button" at bounding box center [997, 14] width 7 height 7
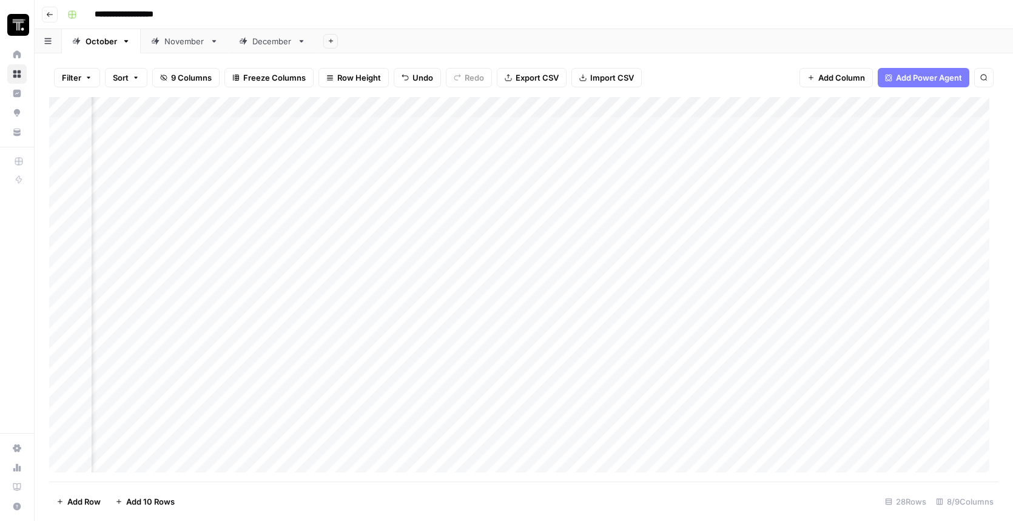
scroll to position [0, 233]
click at [776, 107] on div "Add Column" at bounding box center [523, 289] width 949 height 384
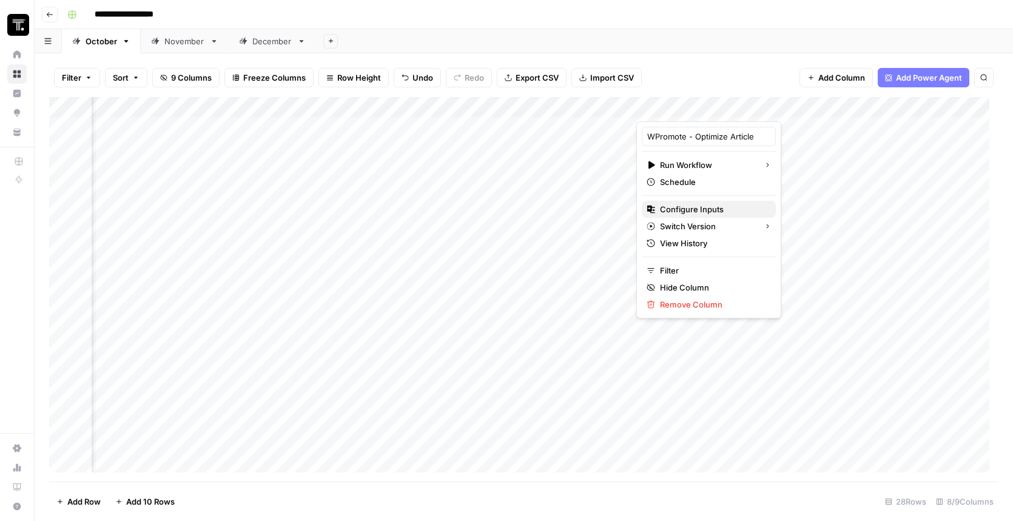
click at [699, 209] on span "Configure Inputs" at bounding box center [713, 209] width 106 height 12
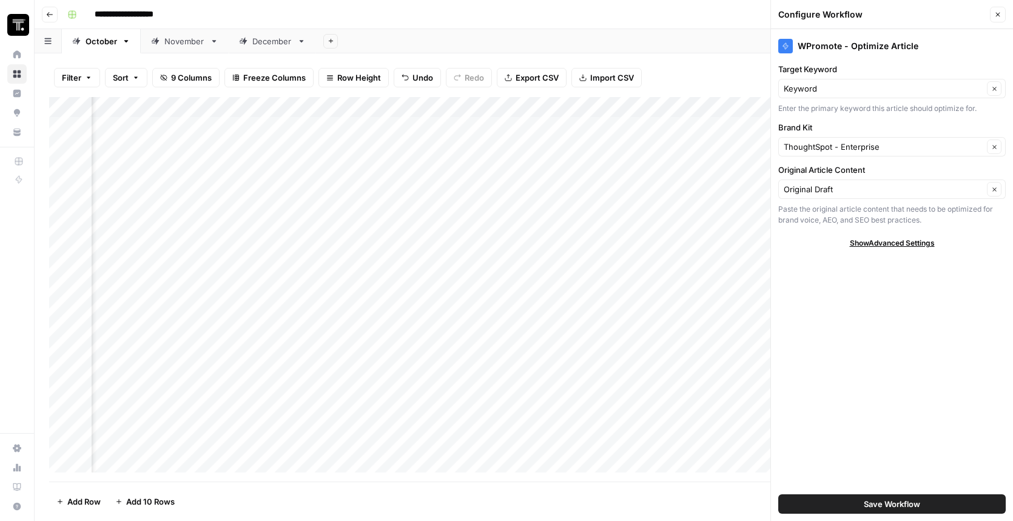
click at [888, 243] on span "Show Advanced Settings" at bounding box center [892, 243] width 85 height 11
click at [998, 11] on icon "button" at bounding box center [997, 14] width 7 height 7
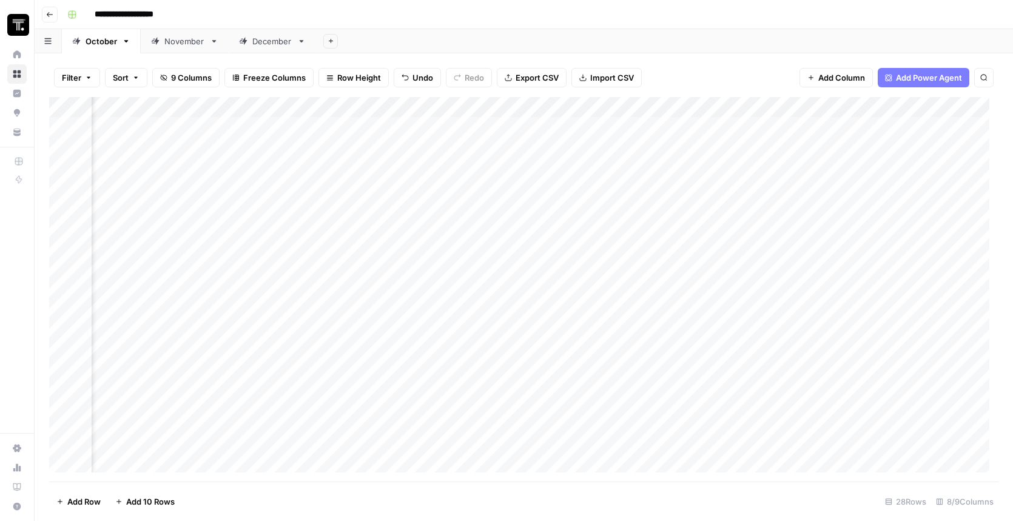
click at [708, 75] on div "Filter Sort 9 Columns Freeze Columns Row Height Undo Redo Export CSV Import CSV…" at bounding box center [523, 77] width 949 height 39
